Goal: Navigation & Orientation: Find specific page/section

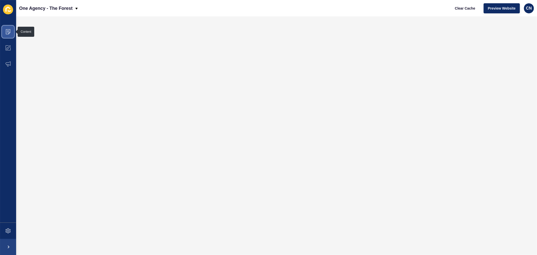
click at [10, 33] on icon at bounding box center [8, 31] width 5 height 5
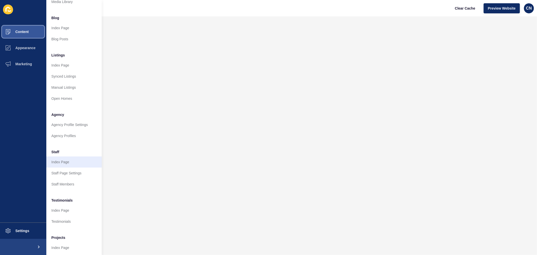
scroll to position [44, 0]
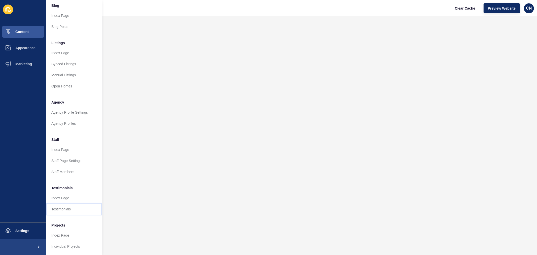
click at [64, 205] on link "Testimonials" at bounding box center [73, 209] width 55 height 11
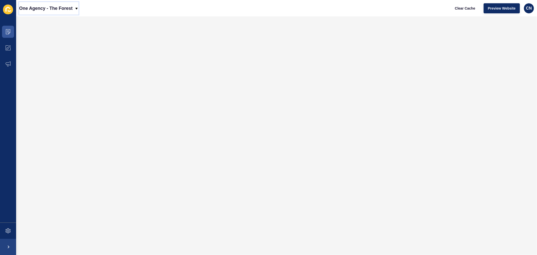
click at [77, 9] on icon at bounding box center [77, 9] width 4 height 4
click at [6, 31] on icon at bounding box center [8, 31] width 5 height 5
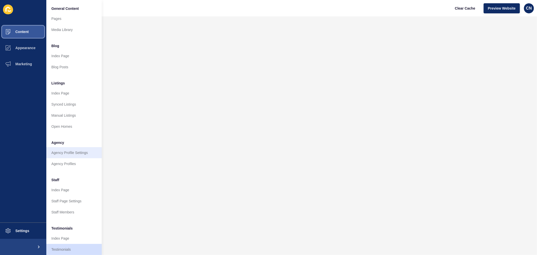
scroll to position [28, 0]
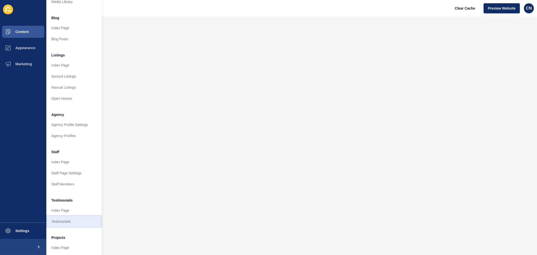
click at [66, 220] on link "Testimonials" at bounding box center [73, 221] width 55 height 11
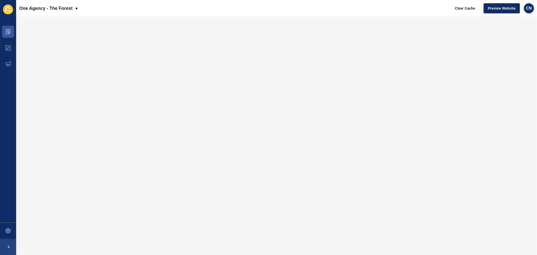
click at [527, 8] on span "CN" at bounding box center [529, 8] width 6 height 5
click at [517, 20] on link "[PERSON_NAME]" at bounding box center [517, 19] width 37 height 11
click at [503, 7] on span "Preview Website" at bounding box center [502, 8] width 28 height 5
click at [527, 8] on span "CN" at bounding box center [529, 8] width 6 height 5
click at [7, 47] on icon at bounding box center [8, 48] width 2 height 2
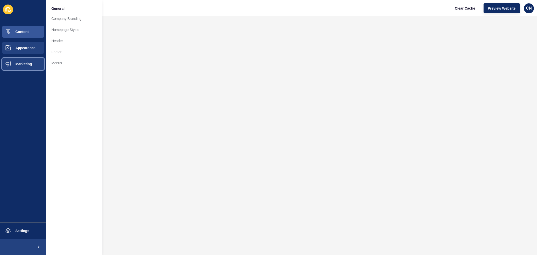
click at [13, 64] on span "Marketing" at bounding box center [15, 64] width 33 height 4
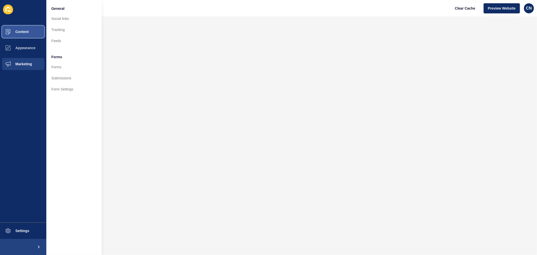
click at [19, 34] on button "Content" at bounding box center [23, 32] width 46 height 16
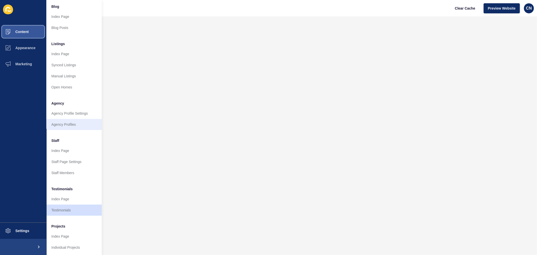
scroll to position [44, 0]
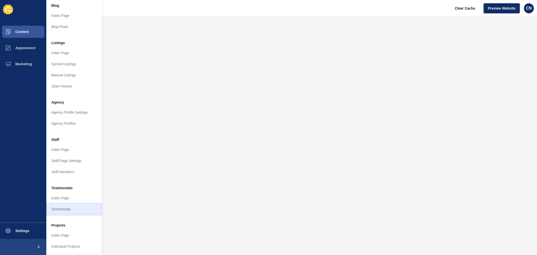
click at [64, 205] on link "Testimonials" at bounding box center [73, 209] width 55 height 11
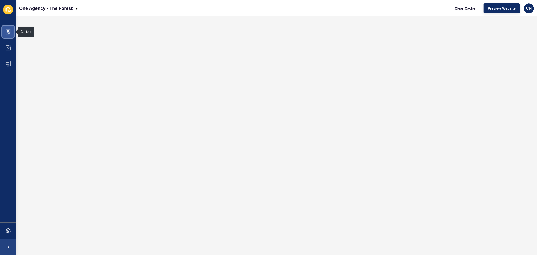
click at [7, 29] on icon at bounding box center [8, 31] width 5 height 5
